Goal: Communication & Community: Answer question/provide support

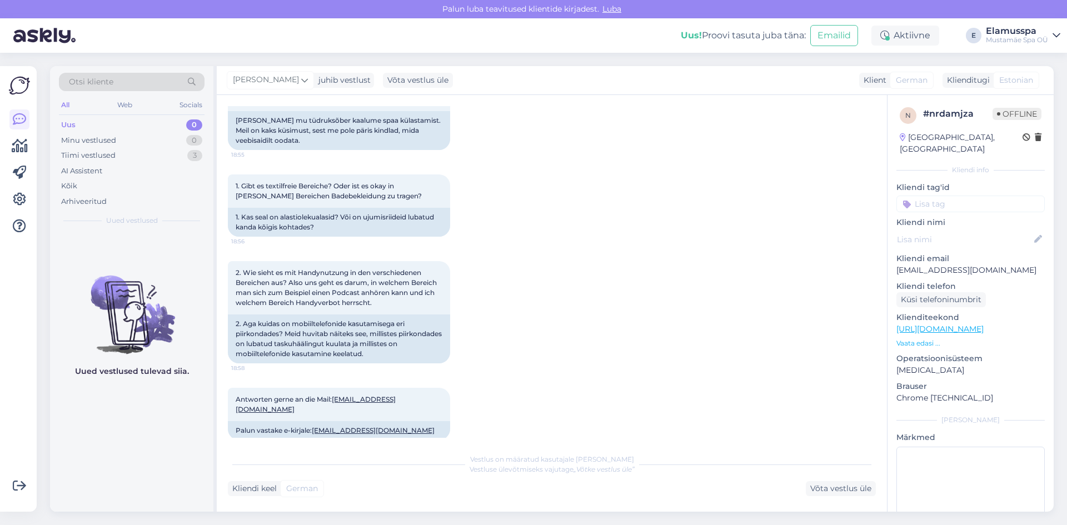
scroll to position [167, 0]
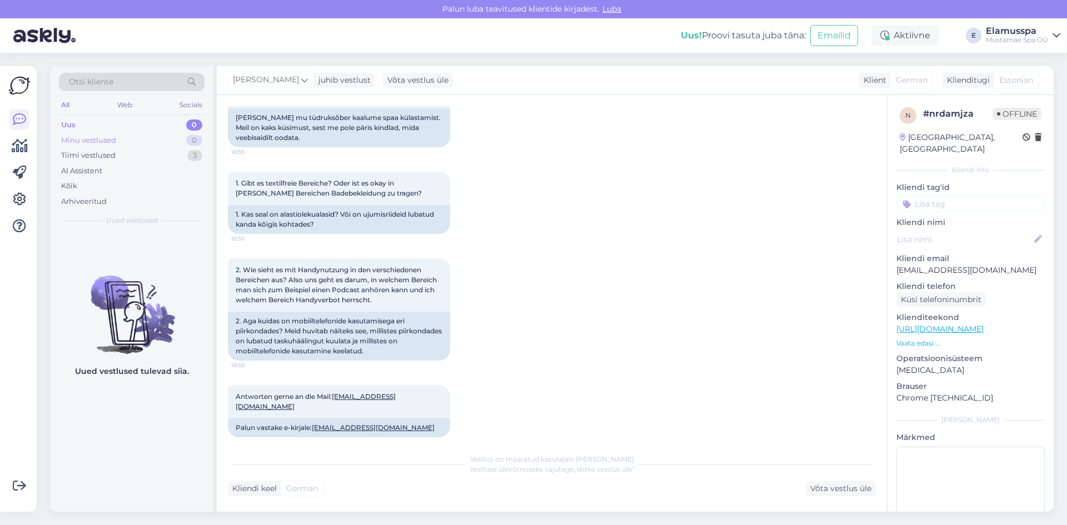
click at [183, 137] on div "Minu vestlused 0" at bounding box center [132, 141] width 146 height 16
click at [125, 195] on div "Arhiveeritud" at bounding box center [132, 202] width 146 height 16
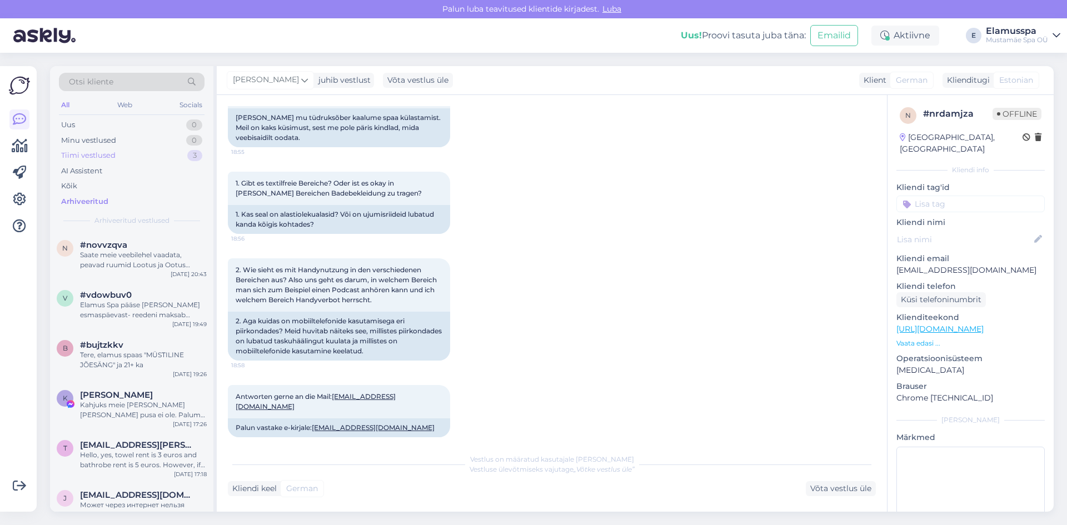
click at [159, 155] on div "Tiimi vestlused 3" at bounding box center [132, 156] width 146 height 16
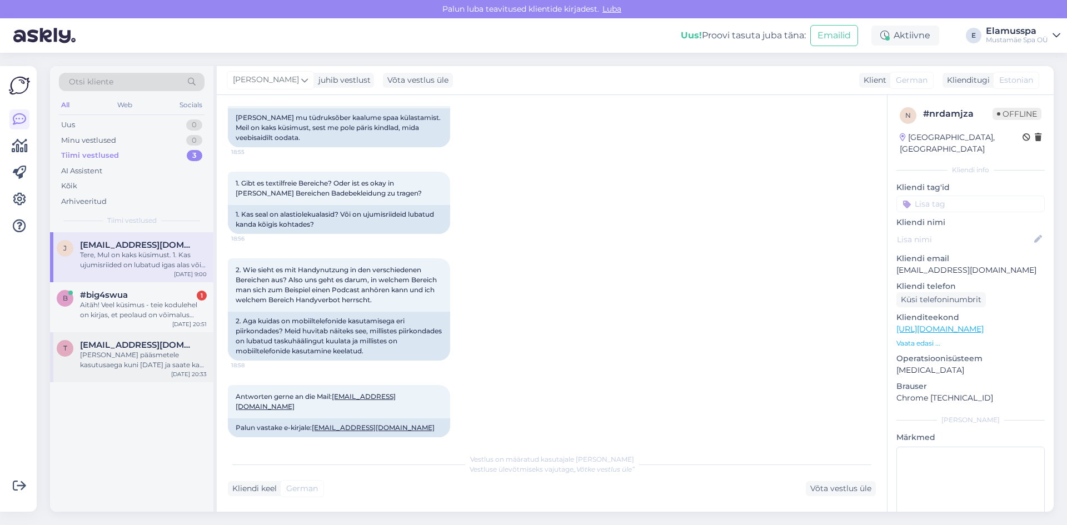
click at [157, 369] on div "[PERSON_NAME] pääsmetele kasutusaega kuni [DATE] ja saate ka ühekaupa kasutada …" at bounding box center [143, 360] width 127 height 20
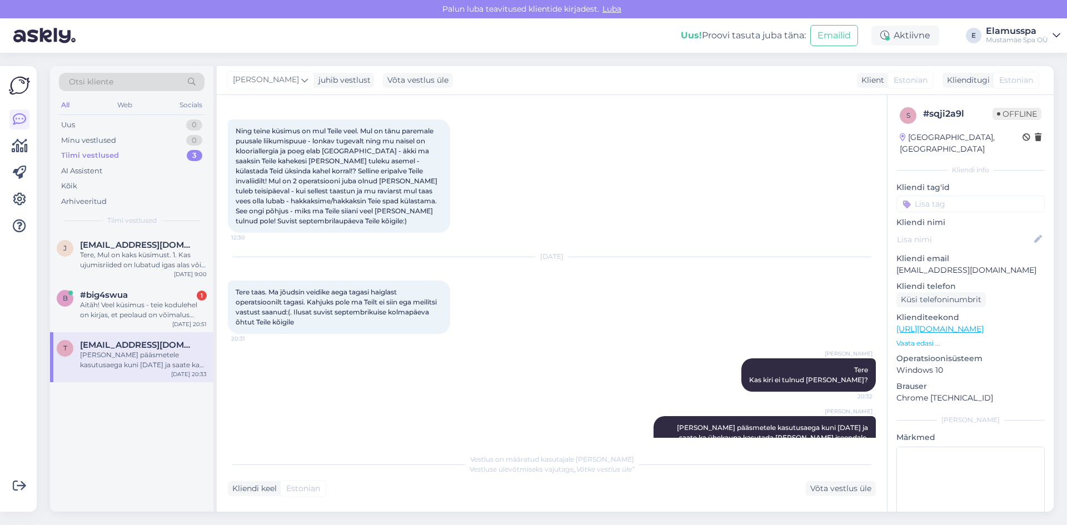
scroll to position [157, 0]
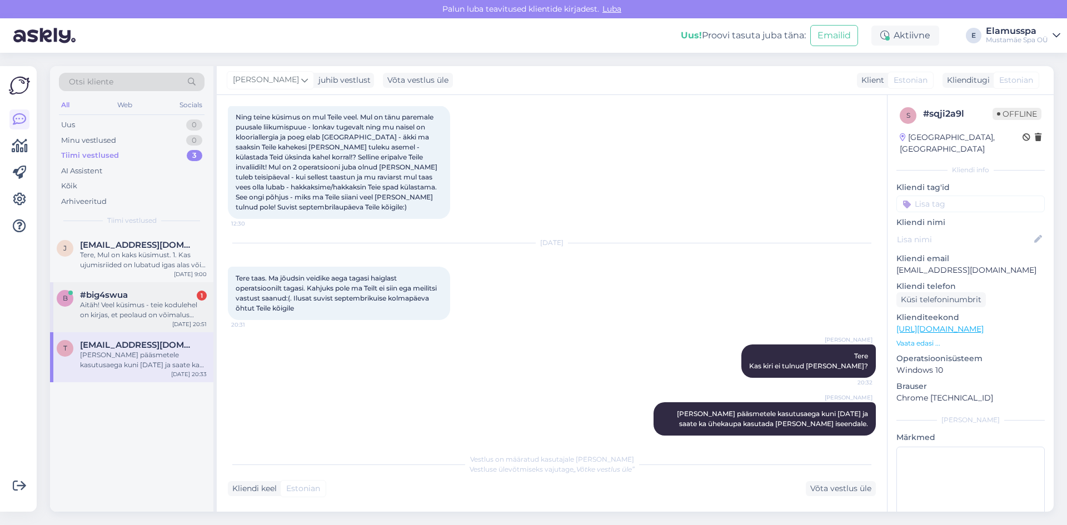
click at [167, 315] on div "Aitäh! Veel küsimus - teie kodulehel on kirjas, et peolaud on võimalus saada 3 …" at bounding box center [143, 310] width 127 height 20
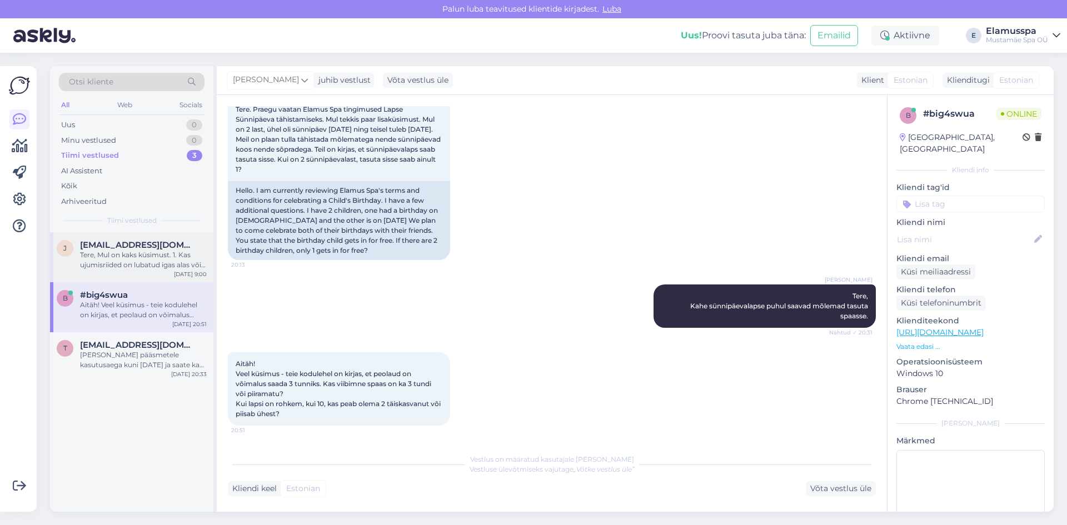
click at [158, 270] on div "Tere, Mul on kaks küsimust. 1. Kas ujumisriided on lubatud igas alas või on ka …" at bounding box center [143, 260] width 127 height 20
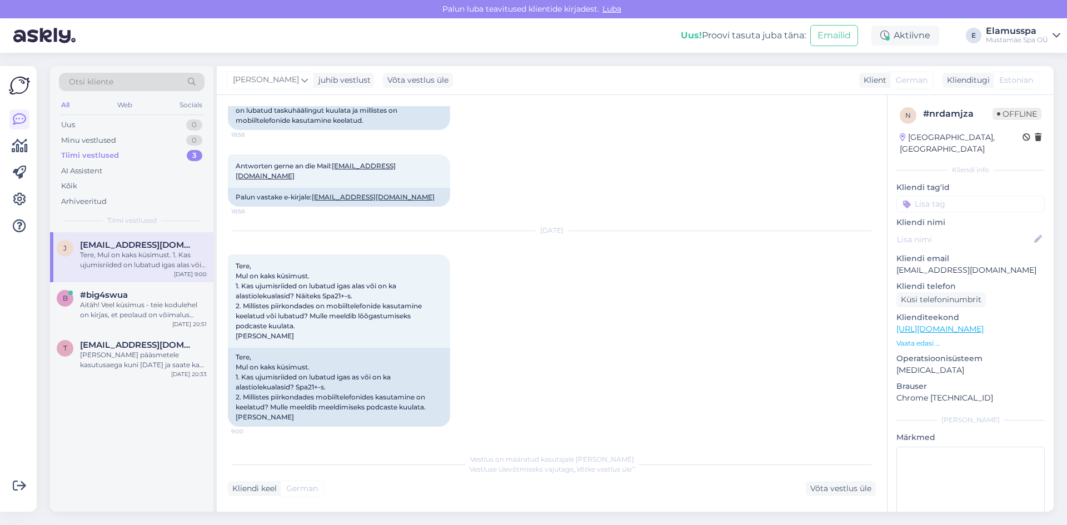
scroll to position [389, 0]
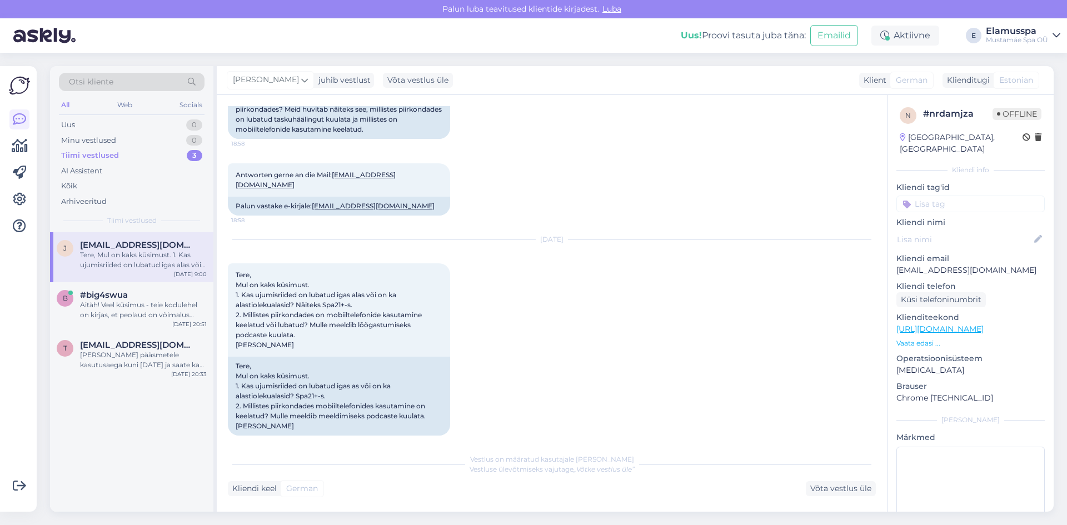
click at [583, 330] on div "[DATE] Tere, Mul on kaks küsimust. 1. Kas ujumisriided on lubatud igas alas või…" at bounding box center [552, 338] width 648 height 220
click at [165, 134] on div "Minu vestlused 0" at bounding box center [132, 141] width 146 height 16
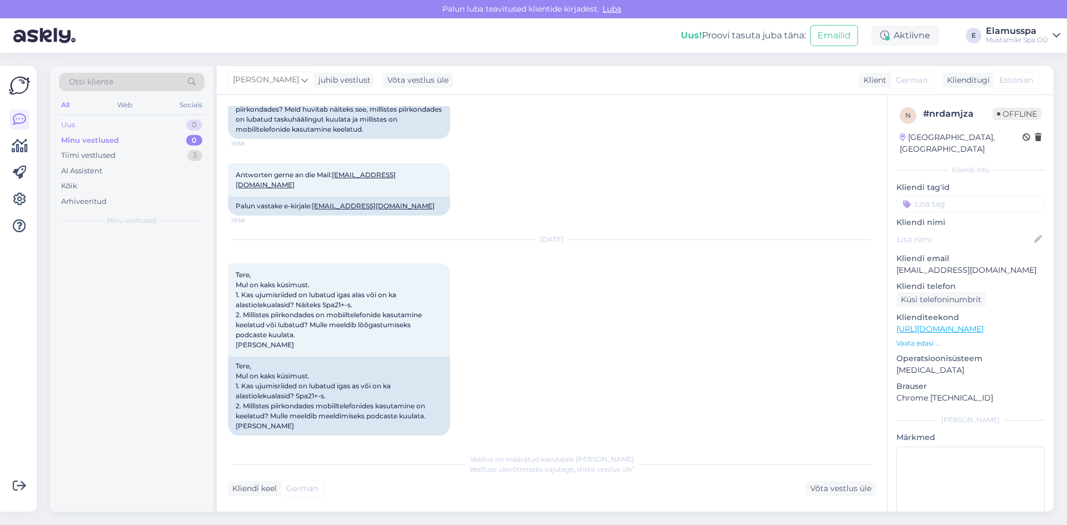
click at [174, 125] on div "Uus 0" at bounding box center [132, 125] width 146 height 16
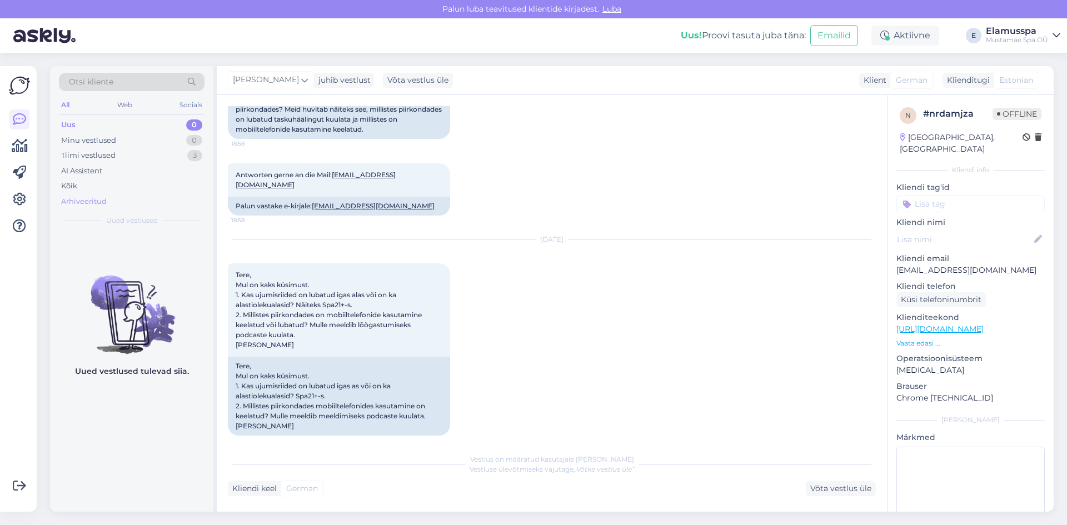
click at [115, 204] on div "Arhiveeritud" at bounding box center [132, 202] width 146 height 16
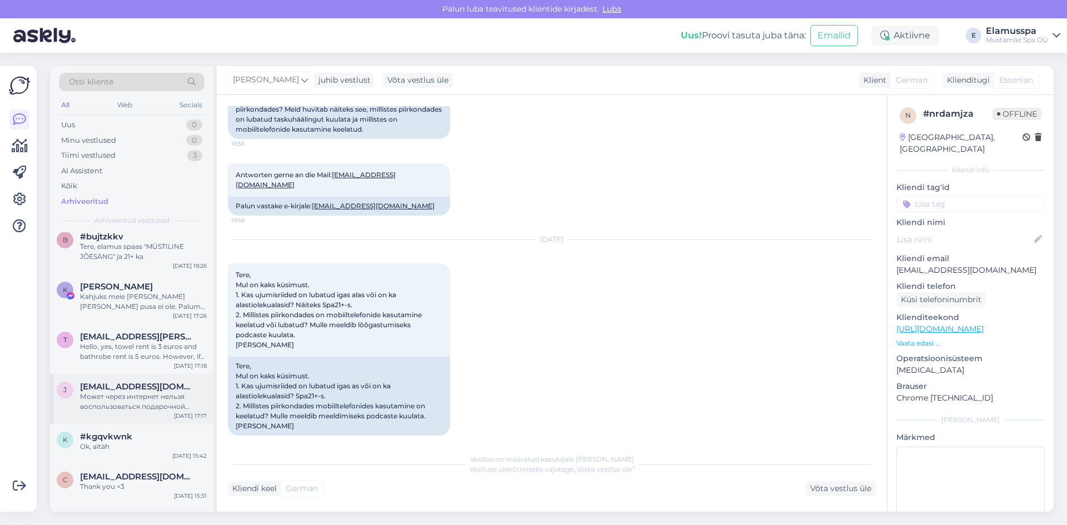
scroll to position [56, 0]
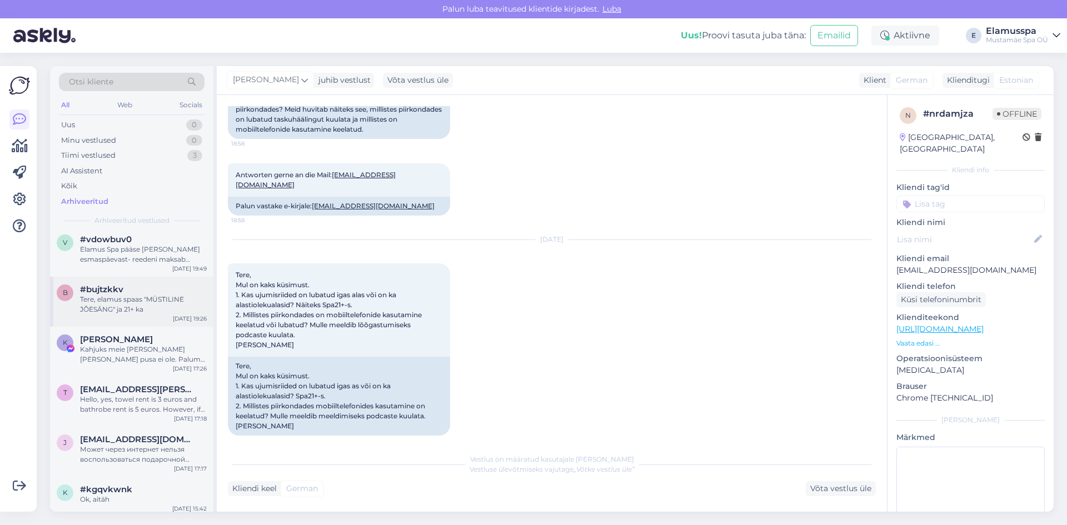
click at [150, 308] on div "Tere, elamus spaas "MÜSTILINE JÕESÄNG" ja 21+ ka" at bounding box center [143, 305] width 127 height 20
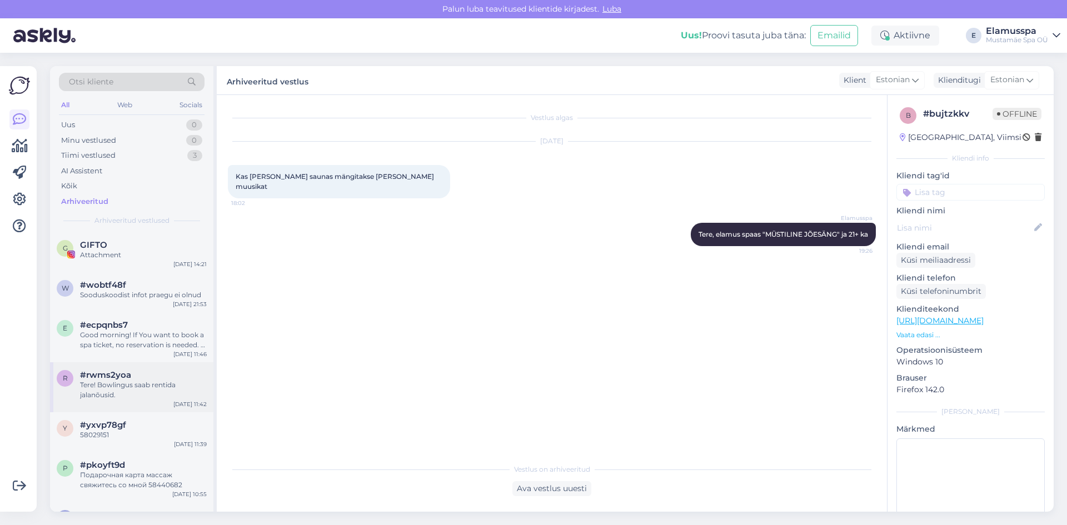
scroll to position [1890, 0]
click at [136, 386] on div "Tere! Bowlingus saab rentida jalanõusid." at bounding box center [143, 391] width 127 height 20
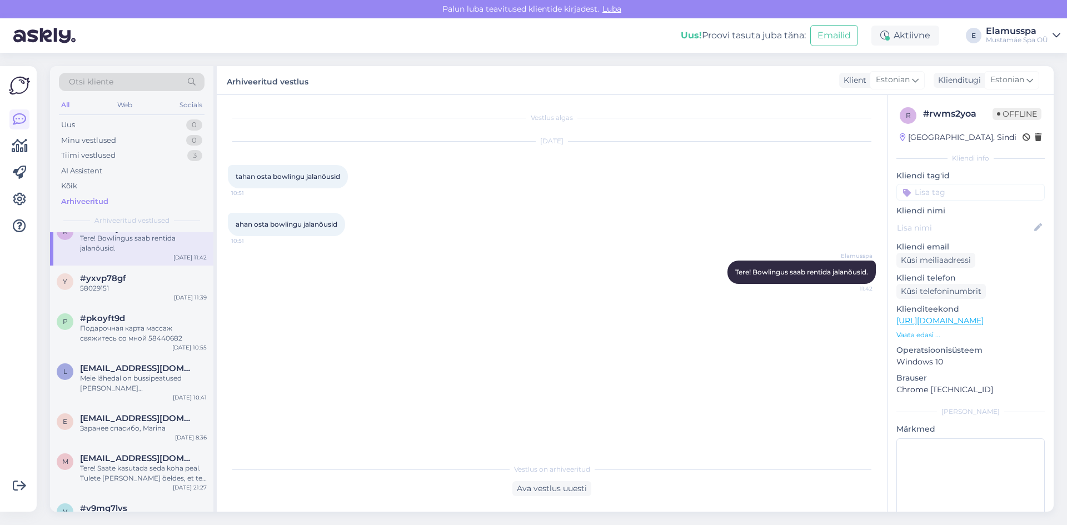
scroll to position [2057, 0]
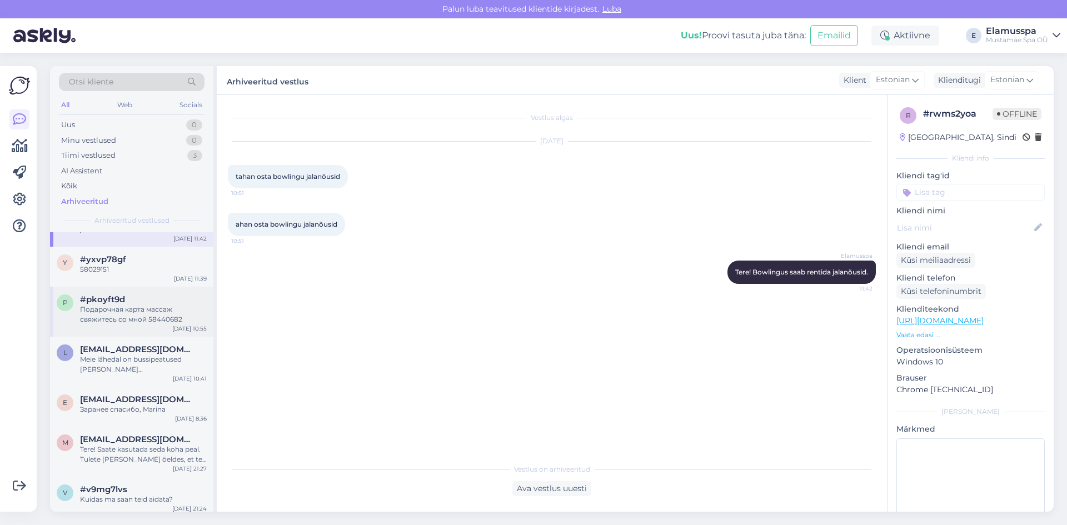
click at [171, 318] on div "p #pkoyft9d Подарочная карта массаж свяжитесь со мной 58440682 [DATE] 10:55" at bounding box center [131, 312] width 163 height 50
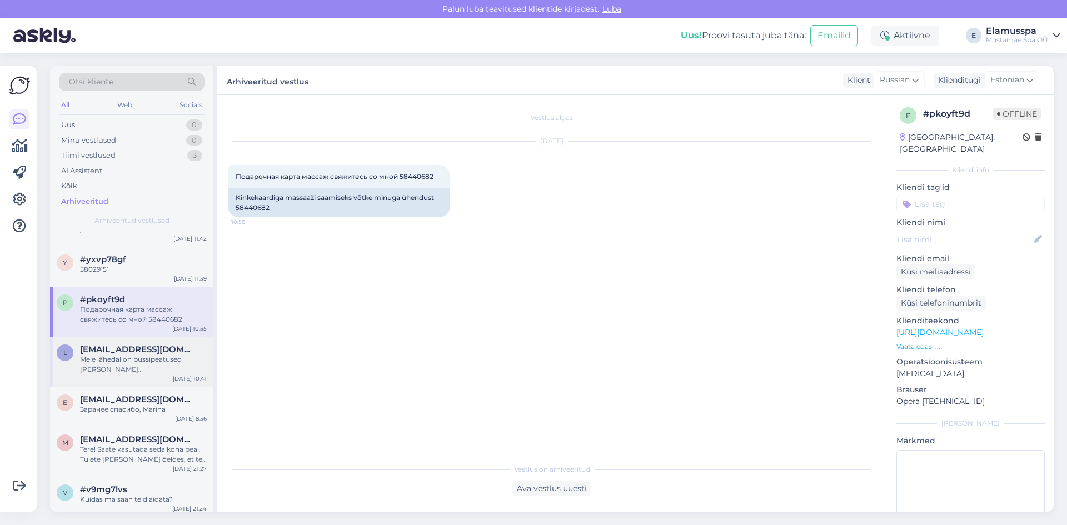
click at [172, 355] on div "Meie lähedal on bussipeatused [PERSON_NAME][GEOGRAPHIC_DATA], [DATE][PERSON_NAM…" at bounding box center [143, 365] width 127 height 20
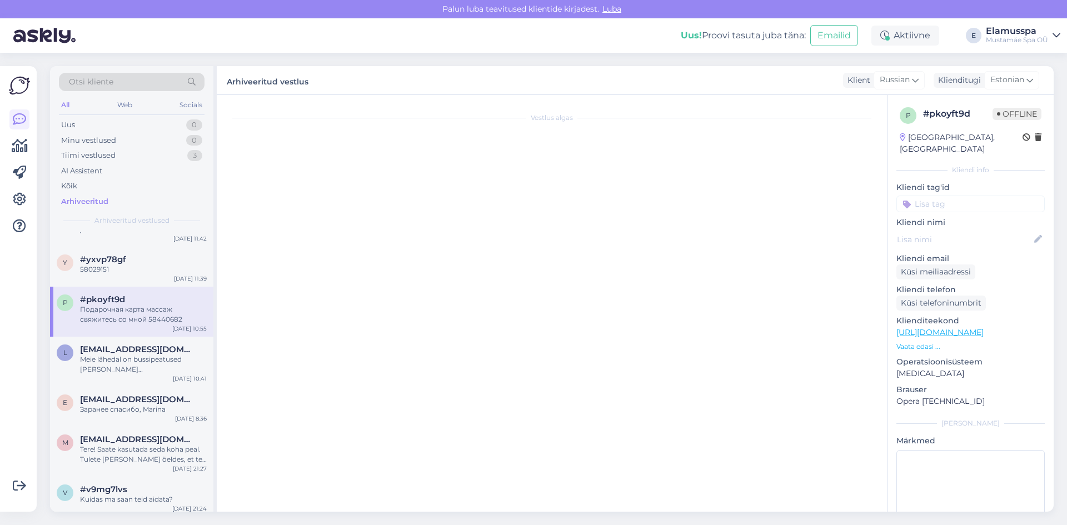
scroll to position [8, 0]
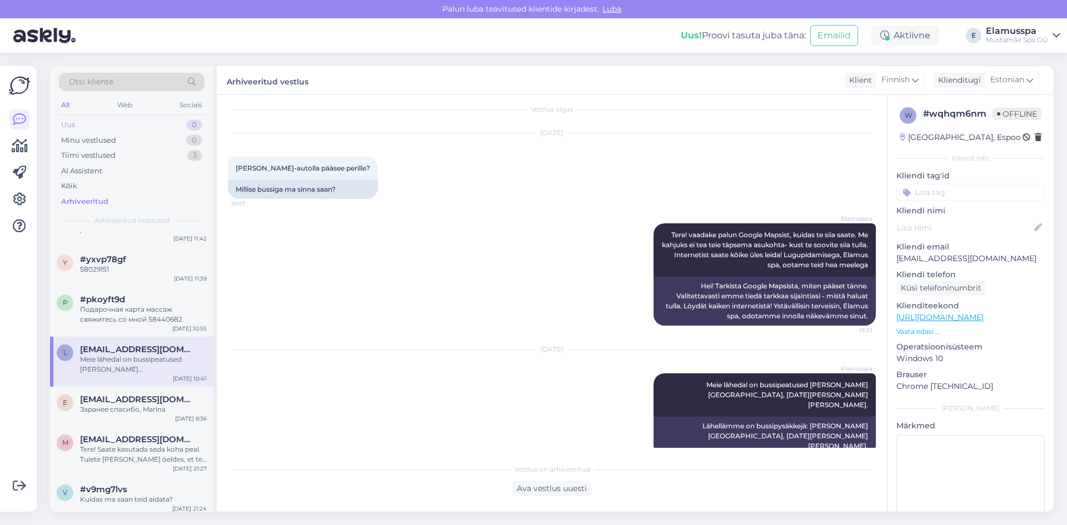
click at [143, 121] on div "Uus 0" at bounding box center [132, 125] width 146 height 16
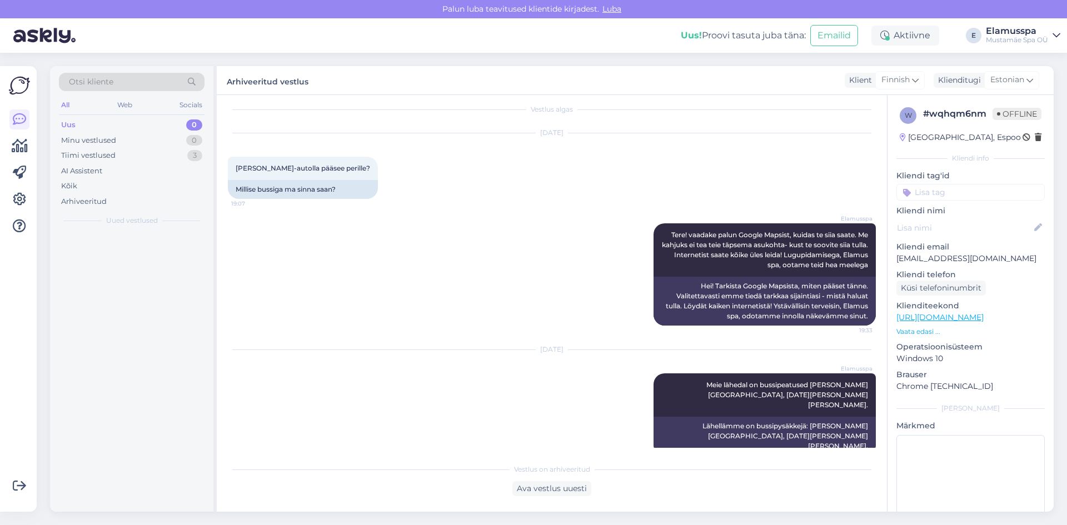
scroll to position [0, 0]
